Goal: Information Seeking & Learning: Understand process/instructions

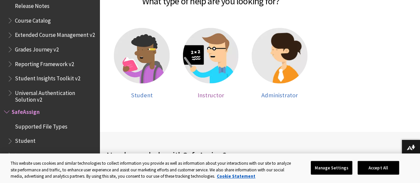
click at [215, 91] on span "Instructor" at bounding box center [211, 95] width 27 height 8
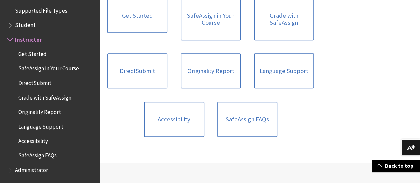
scroll to position [166, 0]
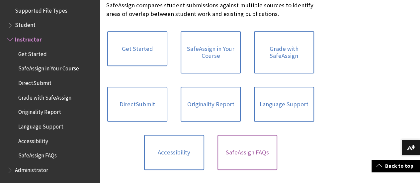
click at [278, 135] on link "SafeAssign FAQs" at bounding box center [248, 152] width 60 height 35
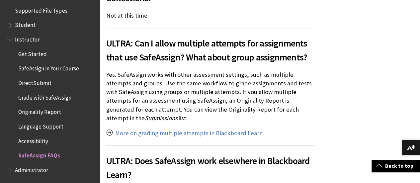
scroll to position [1661, 0]
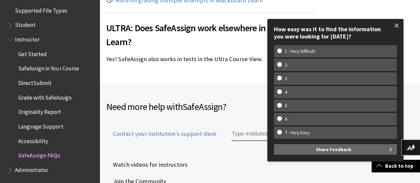
click at [399, 23] on span at bounding box center [397, 26] width 14 height 14
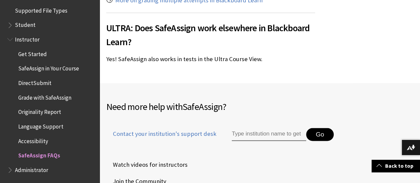
click at [31, 113] on span "Originality Report" at bounding box center [39, 111] width 43 height 9
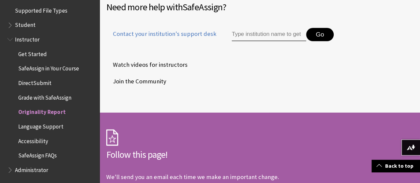
scroll to position [2591, 0]
